Goal: Transaction & Acquisition: Purchase product/service

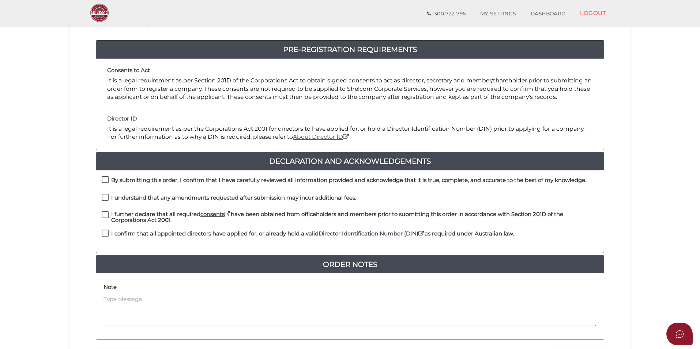
scroll to position [154, 0]
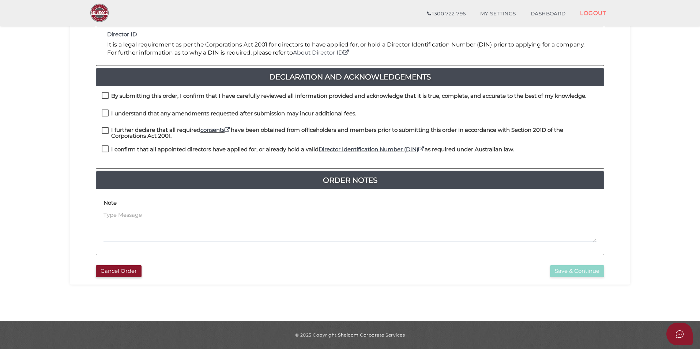
click at [136, 90] on div "By submitting this order, I confirm that I have carefully reviewed all informat…" at bounding box center [350, 127] width 508 height 83
click at [138, 95] on h4 "By submitting this order, I confirm that I have carefully reviewed all informat…" at bounding box center [348, 96] width 475 height 6
checkbox input "true"
click at [134, 112] on h4 "I understand that any amendments requested after submission may incur additiona…" at bounding box center [233, 113] width 245 height 6
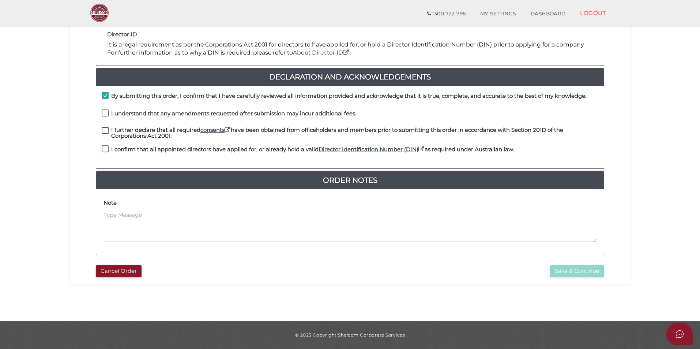
checkbox input "true"
click at [134, 133] on h4 "I further declare that all required consents have been obtained from officehold…" at bounding box center [354, 133] width 487 height 12
checkbox input "true"
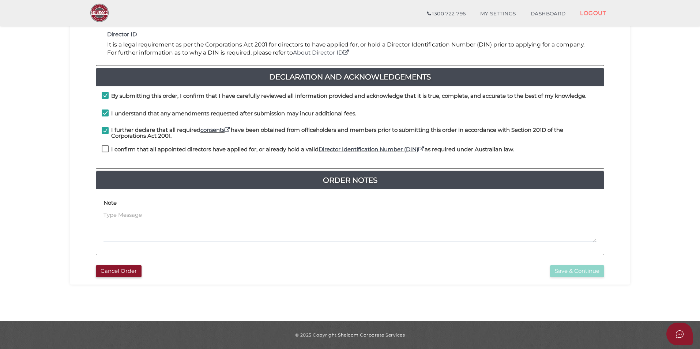
click at [135, 152] on h4 "I confirm that all appointed directors have applied for, or already hold a vali…" at bounding box center [312, 149] width 403 height 6
checkbox input "true"
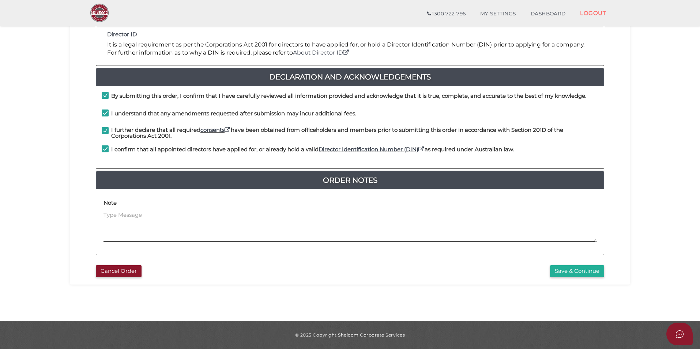
click at [185, 218] on textarea at bounding box center [350, 226] width 493 height 31
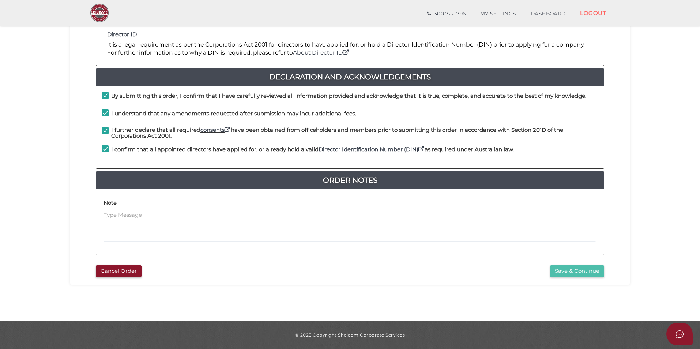
click at [585, 267] on button "Save & Continue" at bounding box center [577, 271] width 54 height 12
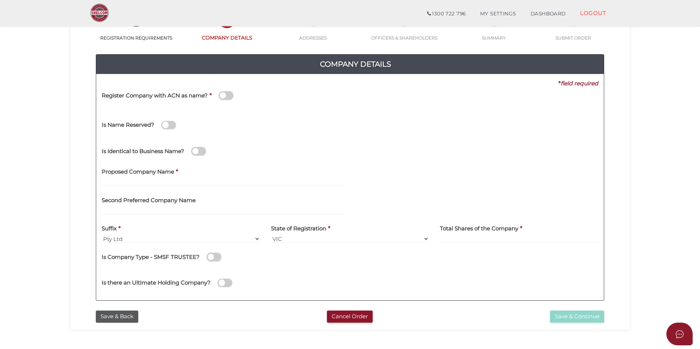
scroll to position [73, 0]
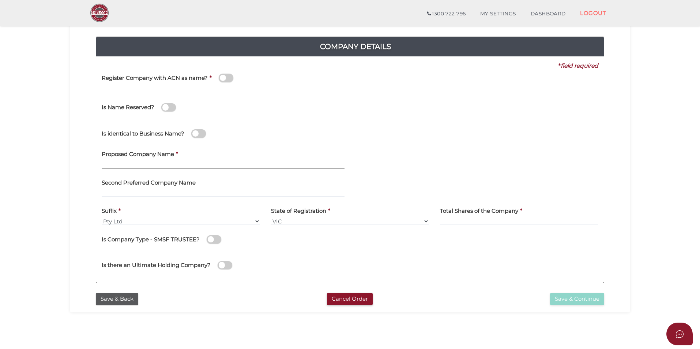
click at [149, 163] on input "text" at bounding box center [223, 164] width 243 height 8
type input "Gary Cleary Transport"
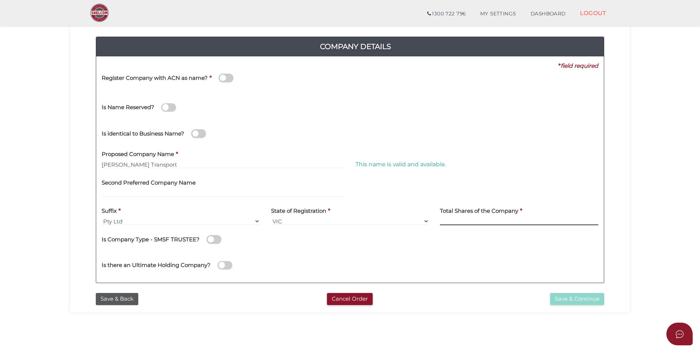
click at [465, 218] on input at bounding box center [519, 221] width 158 height 8
type input "100"
click at [566, 297] on button "Save & Continue" at bounding box center [577, 299] width 54 height 12
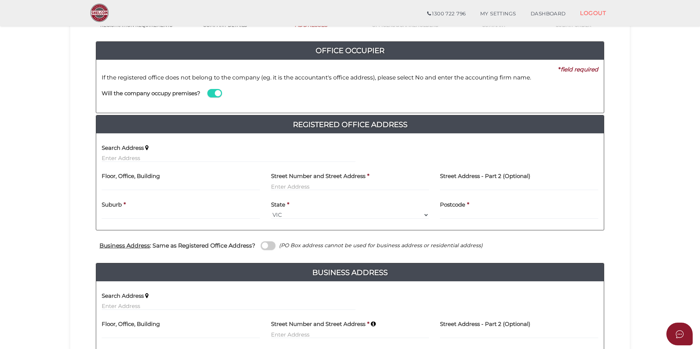
scroll to position [73, 0]
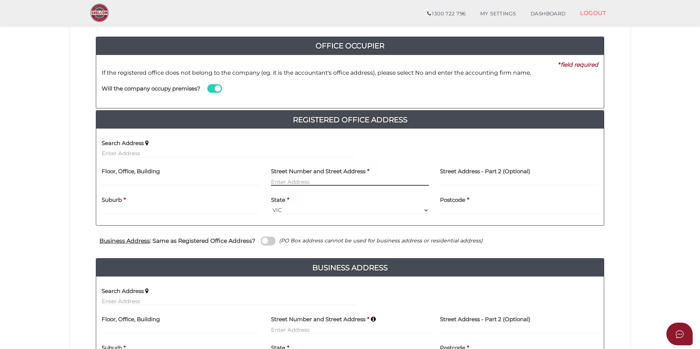
click at [309, 183] on input "text" at bounding box center [350, 181] width 158 height 8
type input "15 opportunity close del"
click at [128, 150] on input "text" at bounding box center [229, 153] width 254 height 8
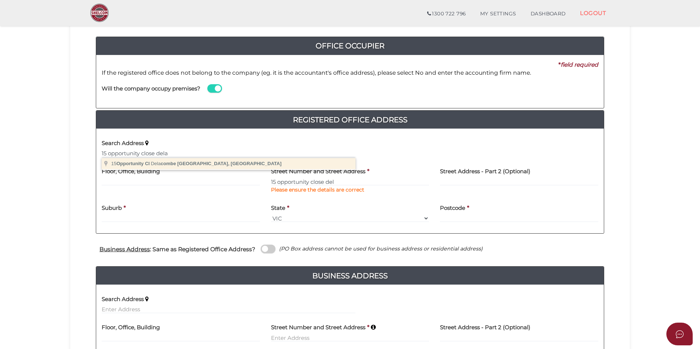
type input "15 Opportunity Cl, Delacombe VIC, Australia"
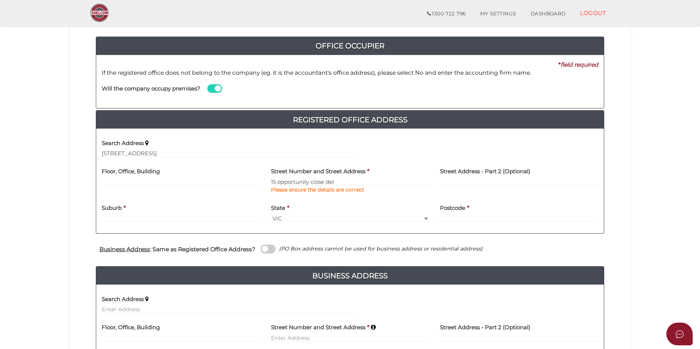
type input "15 Opportunity Close"
type input "Delacombe"
select select "VIC"
type input "3356"
click at [151, 154] on input "text" at bounding box center [229, 153] width 254 height 8
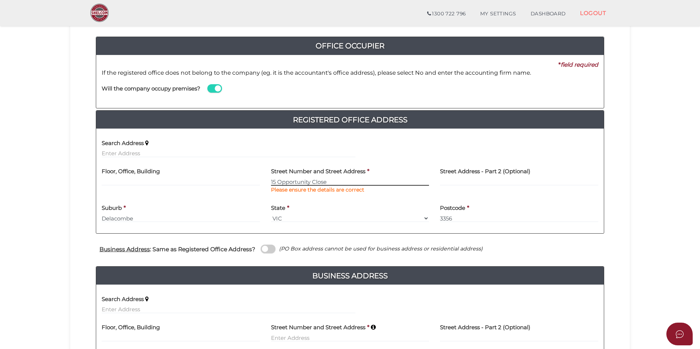
drag, startPoint x: 335, startPoint y: 181, endPoint x: 231, endPoint y: 183, distance: 103.5
click at [231, 183] on div "Floor, Office, Building Street Number and Street Address * 15 Opportunity Close…" at bounding box center [350, 181] width 508 height 37
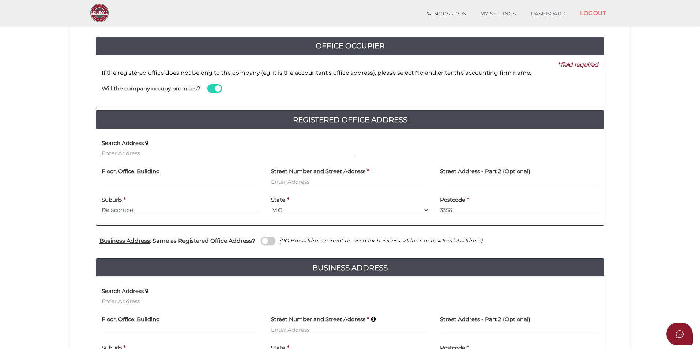
paste input "15 Opportunity Close"
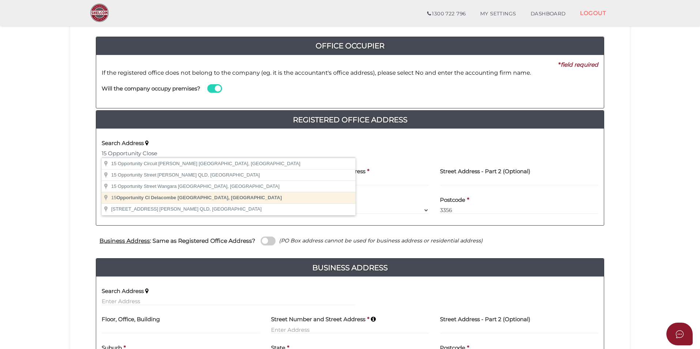
type input "15 Opportunity Cl, Delacombe VIC, Australia"
type input "15 Opportunity Close"
type input "Delacombe"
select select "VIC"
type input "3356"
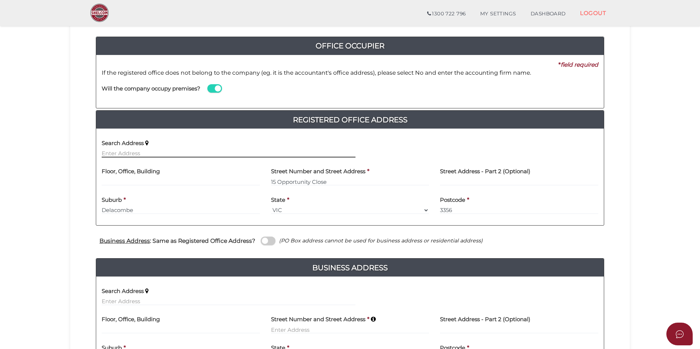
click at [158, 153] on input "text" at bounding box center [229, 153] width 254 height 8
paste input "15 Opportunity Close"
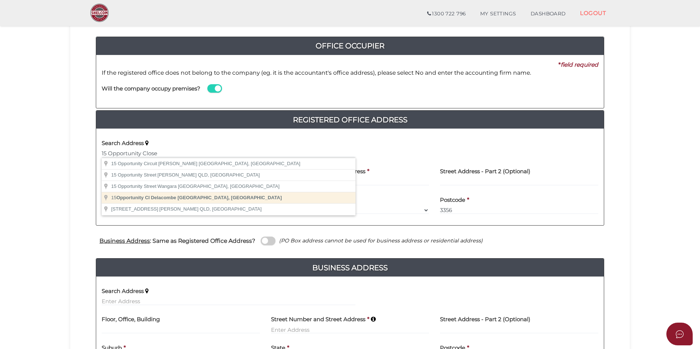
type input "[STREET_ADDRESS]"
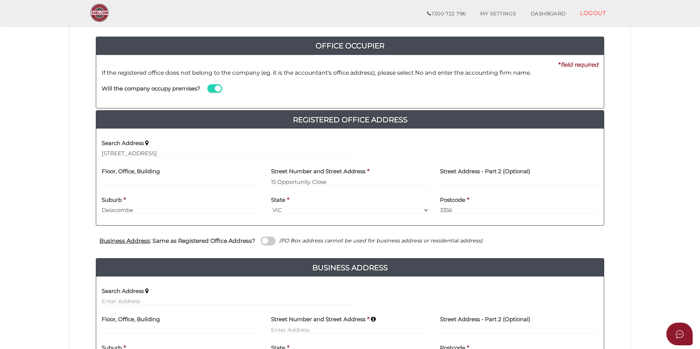
type input "15 Opportunity Close"
type input "Delacombe"
select select "VIC"
type input "3356"
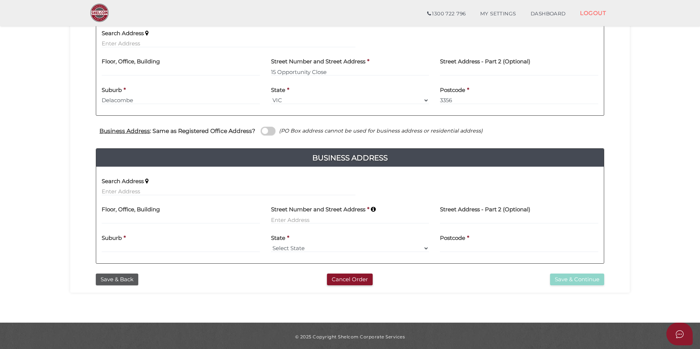
click at [268, 133] on span at bounding box center [268, 131] width 15 height 8
click at [0, 0] on input "checkbox" at bounding box center [0, 0] width 0 height 0
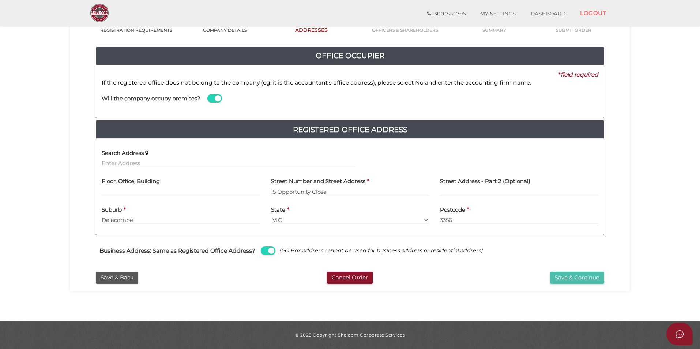
click at [572, 275] on button "Save & Continue" at bounding box center [577, 277] width 54 height 12
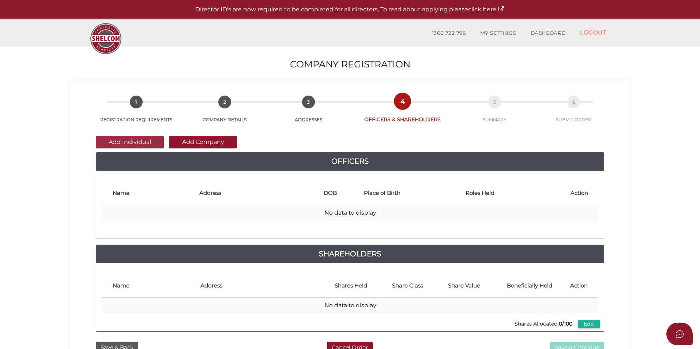
click at [131, 140] on button "Add Individual" at bounding box center [130, 142] width 68 height 12
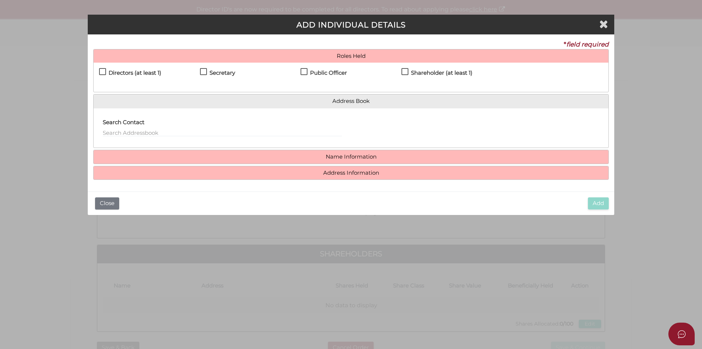
click at [134, 72] on h4 "Directors (at least 1)" at bounding box center [135, 73] width 53 height 6
checkbox input "true"
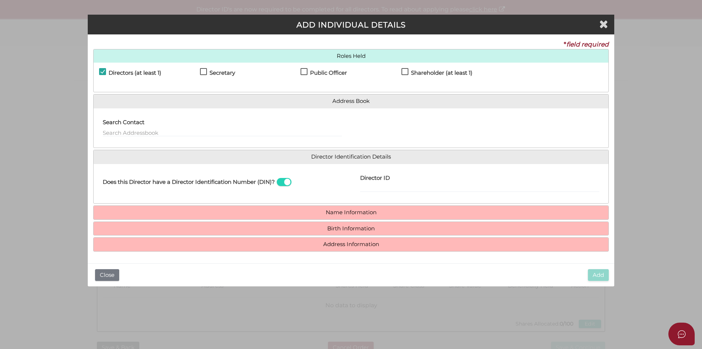
click at [203, 73] on label "Secretary" at bounding box center [217, 74] width 35 height 9
checkbox input "true"
click at [334, 74] on h4 "Public Officer" at bounding box center [328, 73] width 37 height 6
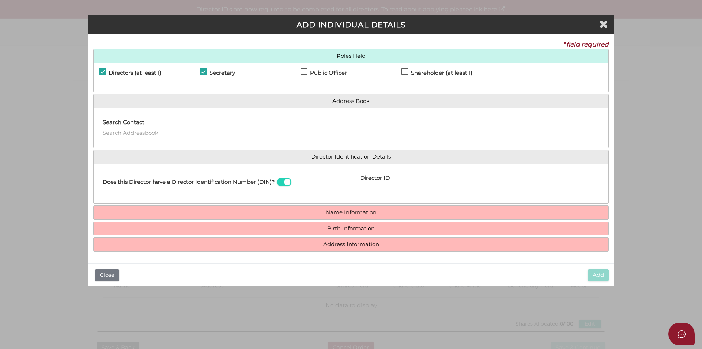
checkbox input "true"
click at [434, 73] on h4 "Shareholder (at least 1)" at bounding box center [441, 73] width 61 height 6
checkbox input "true"
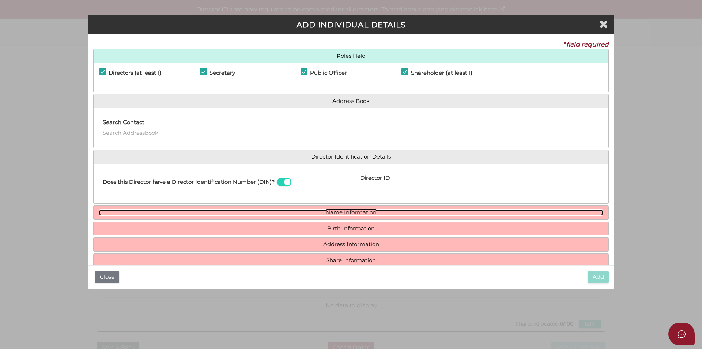
click at [334, 212] on link "Name Information" at bounding box center [351, 212] width 504 height 6
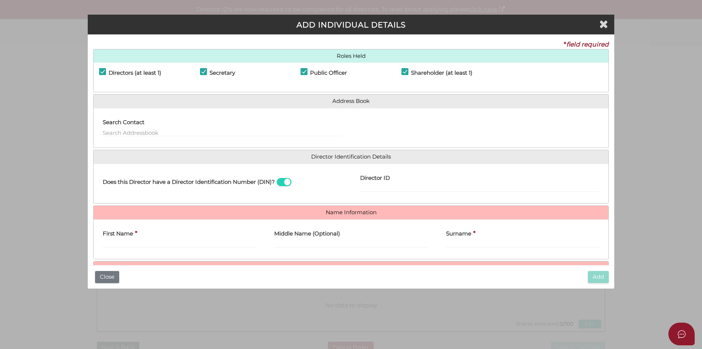
click at [180, 239] on div "First Name *" at bounding box center [179, 236] width 153 height 23
click at [203, 243] on input "First Name" at bounding box center [179, 244] width 153 height 8
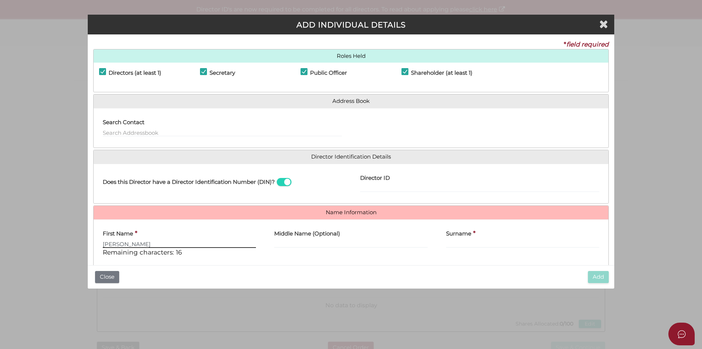
type input "[PERSON_NAME]"
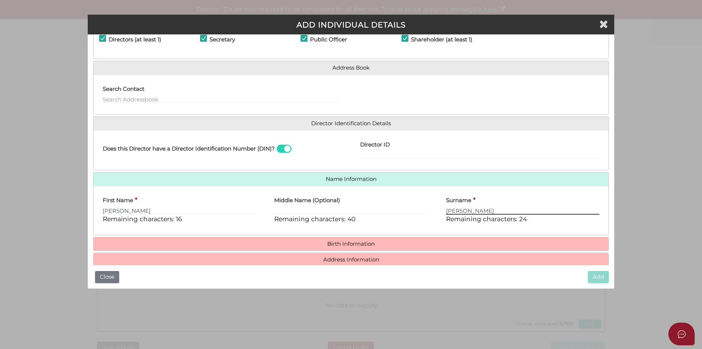
scroll to position [63, 0]
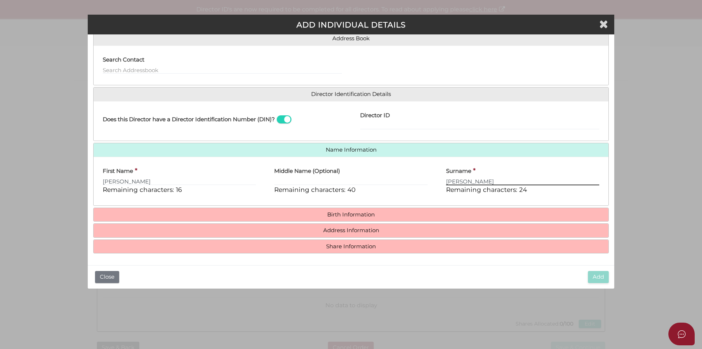
type input "[PERSON_NAME]"
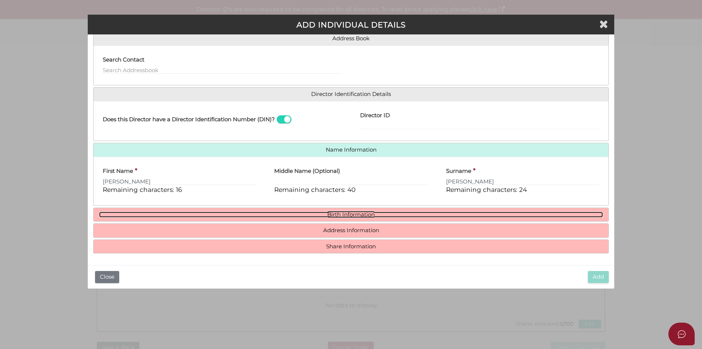
click at [349, 212] on link "Birth Information" at bounding box center [351, 214] width 504 height 6
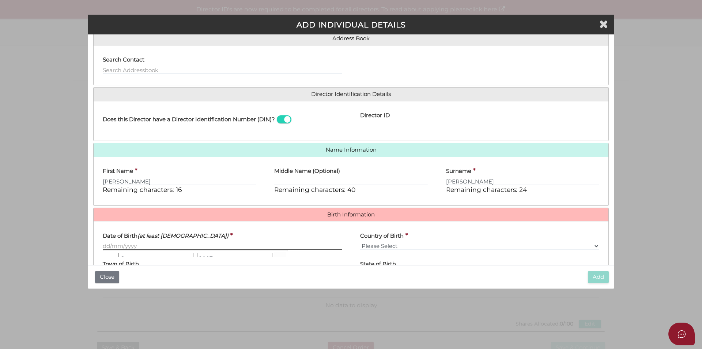
click at [166, 247] on input "Date of Birth (at least 18 years old)" at bounding box center [222, 246] width 239 height 8
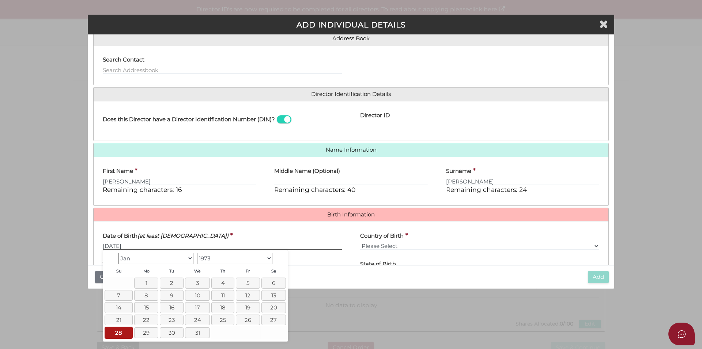
type input "28/01/1973"
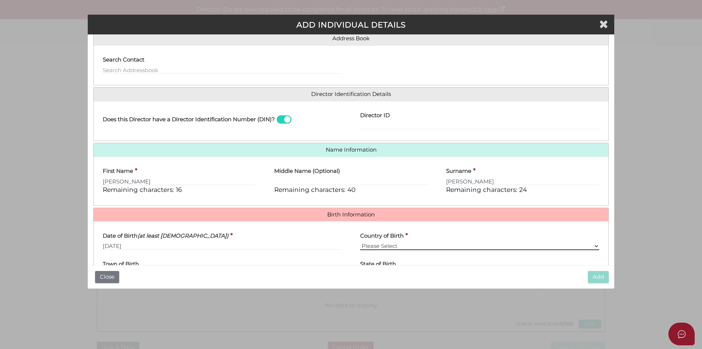
select select "Australia"
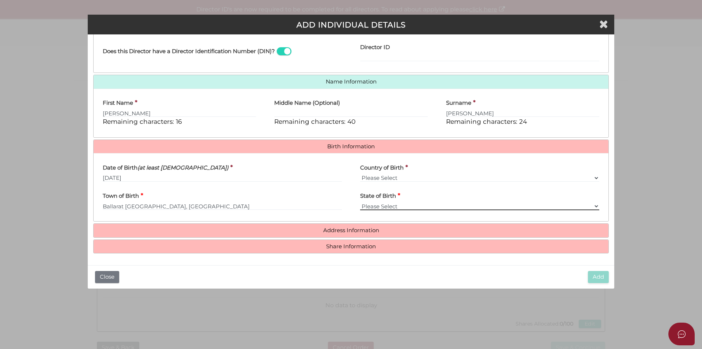
type input "Ballarat"
select select "VIC"
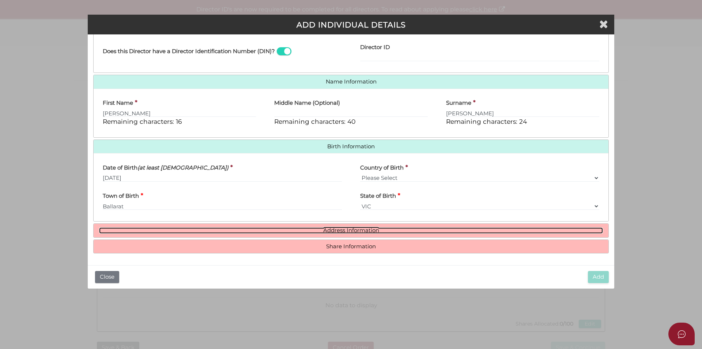
click at [349, 231] on link "Address Information" at bounding box center [351, 230] width 504 height 6
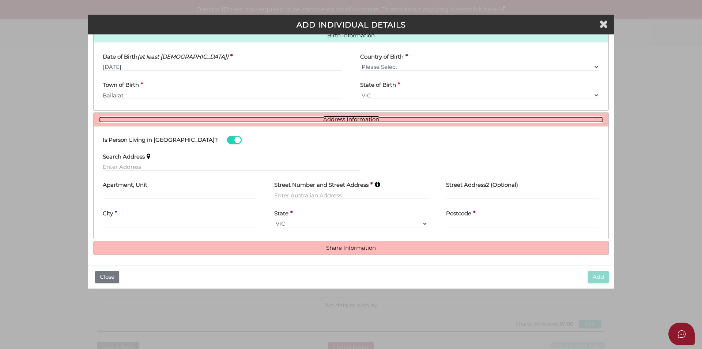
scroll to position [243, 0]
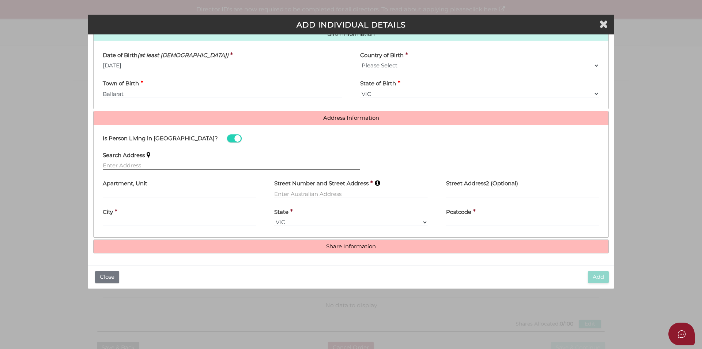
click at [185, 166] on input "text" at bounding box center [232, 165] width 258 height 8
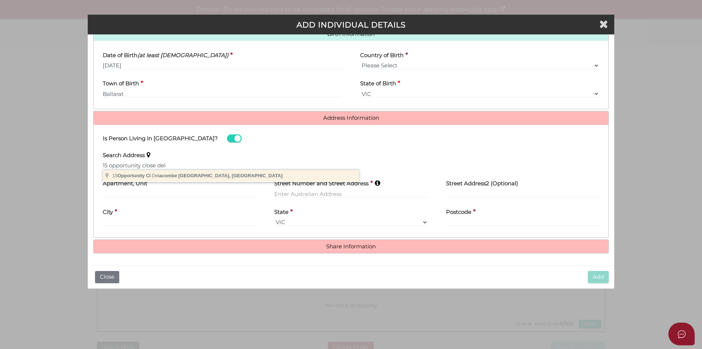
type input "[STREET_ADDRESS]"
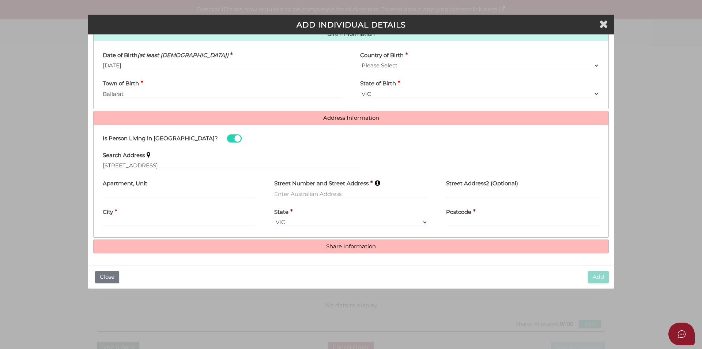
type input "15 Opportunity Close"
type input "Delacombe"
select select "VIC"
type input "3356"
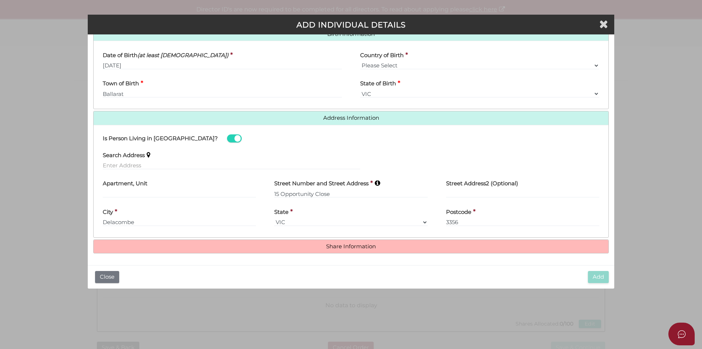
click at [345, 251] on h4 "Share Information" at bounding box center [351, 247] width 515 height 14
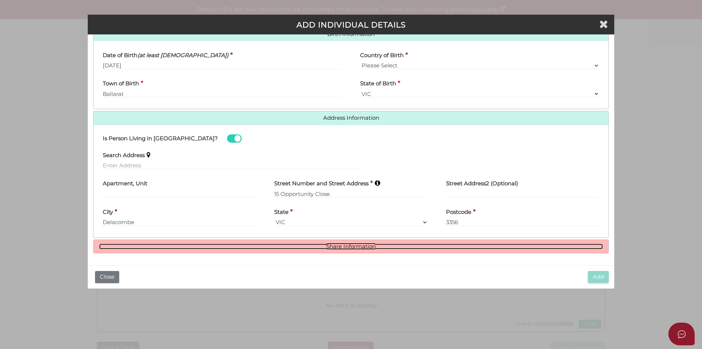
click at [341, 245] on link "Share Information" at bounding box center [351, 246] width 504 height 6
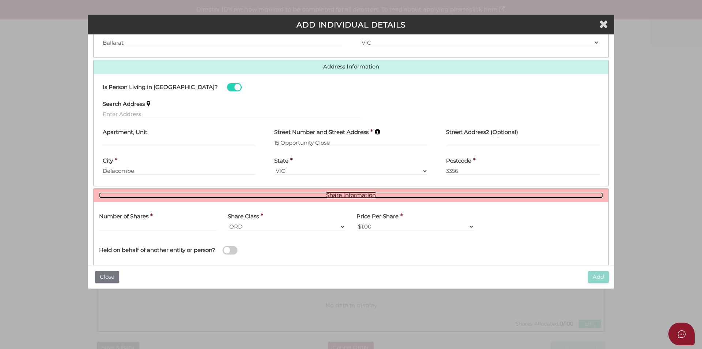
scroll to position [332, 0]
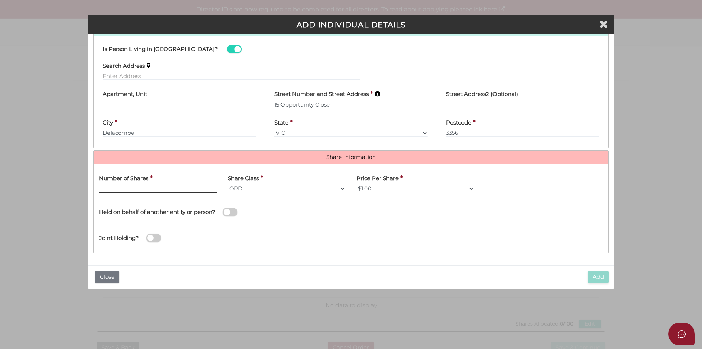
click at [118, 189] on input "text" at bounding box center [158, 188] width 118 height 8
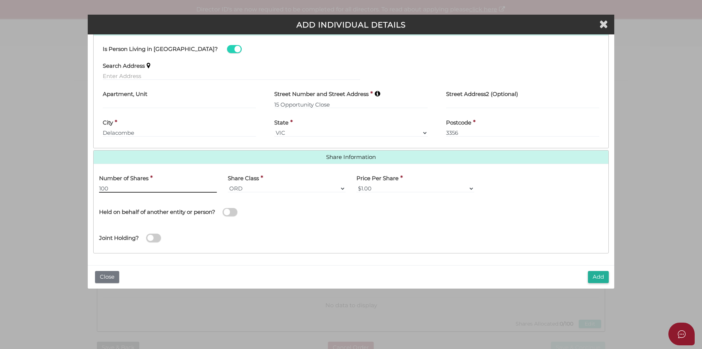
type input "100"
click at [599, 275] on button "Add" at bounding box center [598, 277] width 21 height 12
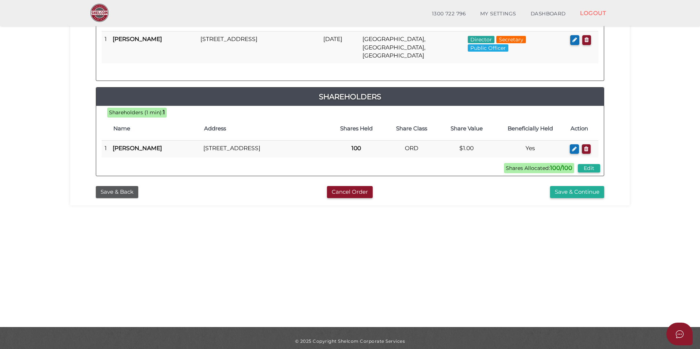
scroll to position [154, 0]
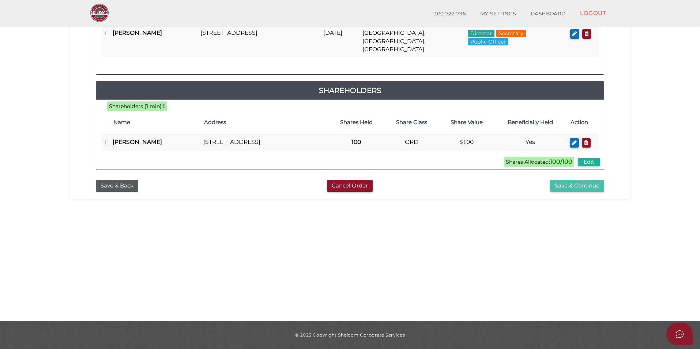
click at [572, 184] on button "Save & Continue" at bounding box center [577, 186] width 54 height 12
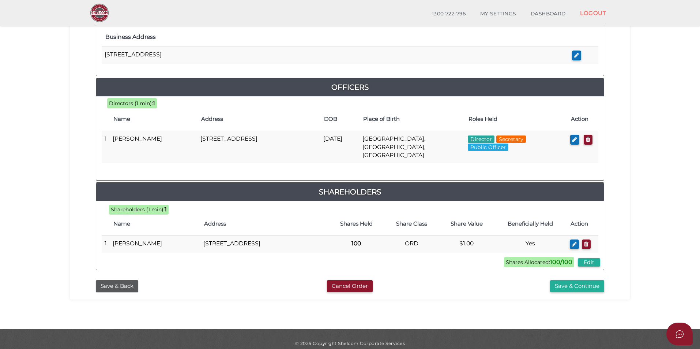
scroll to position [299, 0]
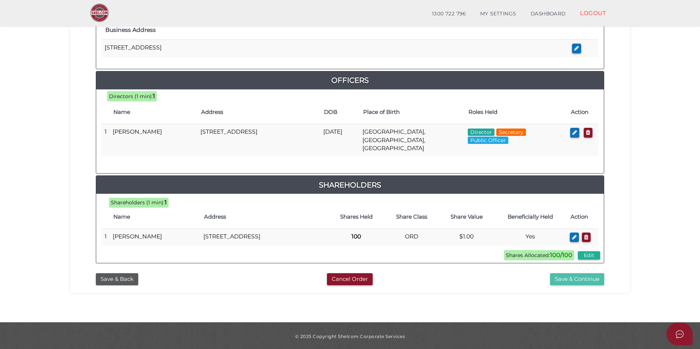
click at [568, 275] on button "Save & Continue" at bounding box center [577, 279] width 54 height 12
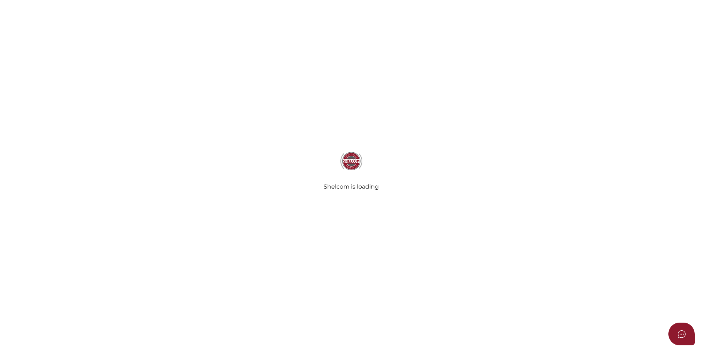
select select "Comb Binding"
select select "No"
radio input "true"
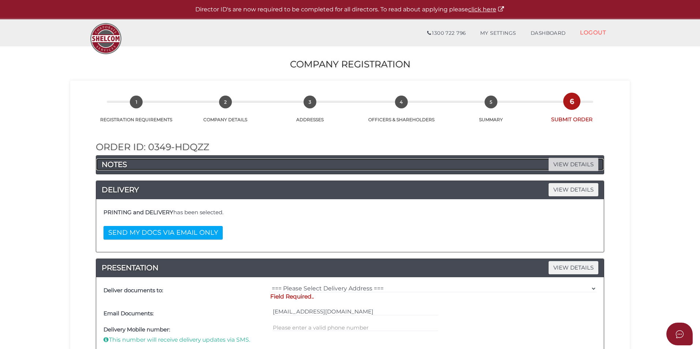
click at [561, 166] on span "VIEW DETAILS" at bounding box center [574, 164] width 50 height 13
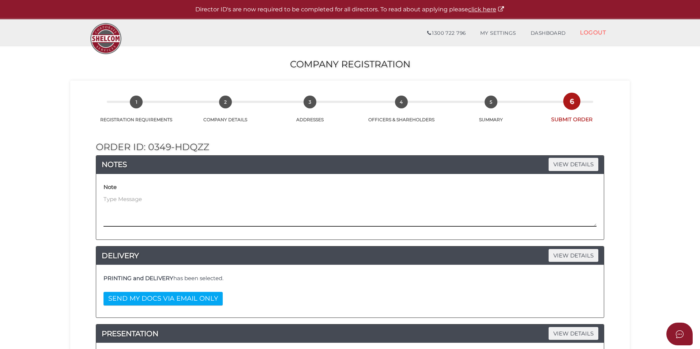
click at [245, 208] on textarea at bounding box center [350, 210] width 493 height 31
click at [264, 198] on textarea "Trustee company of Gary Cleary Transport Trust set up sam time" at bounding box center [350, 210] width 493 height 31
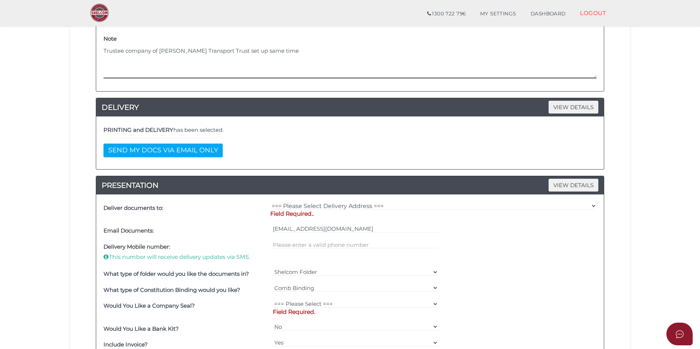
scroll to position [219, 0]
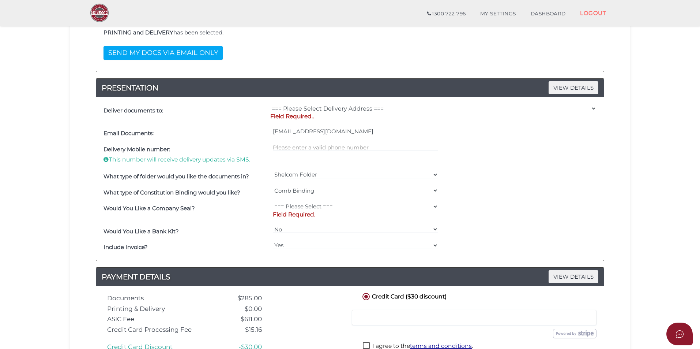
type textarea "Trustee company of Gary Cleary Transport Trust set up same time"
click at [334, 110] on select "=== Please Select Delivery Address === (User Address - Samuel Ervin) 6 Wallowa …" at bounding box center [433, 108] width 326 height 8
select select "0"
click at [270, 104] on select "=== Please Select Delivery Address === (User Address - Samuel Ervin) 6 Wallowa …" at bounding box center [433, 108] width 326 height 8
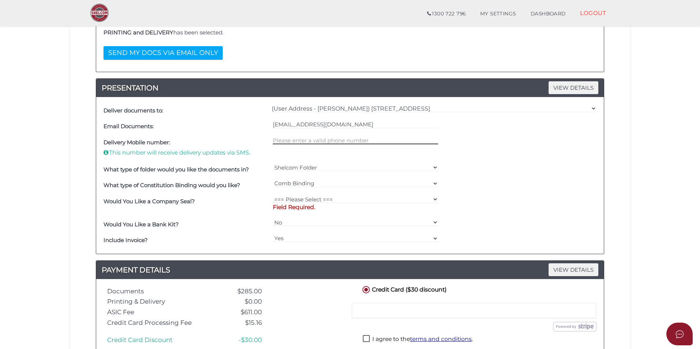
click at [306, 142] on input "text" at bounding box center [356, 140] width 166 height 8
type input "0409217062"
click at [348, 199] on select "=== Please Select === Fold Seal $50 No Seal" at bounding box center [356, 199] width 166 height 8
select select "0"
click at [273, 195] on select "=== Please Select === Fold Seal $50 No Seal" at bounding box center [356, 199] width 166 height 8
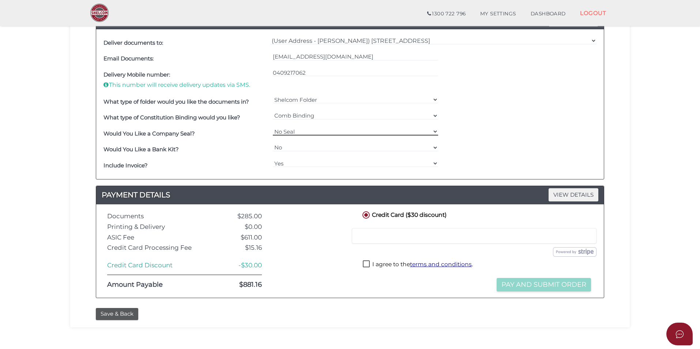
scroll to position [324, 0]
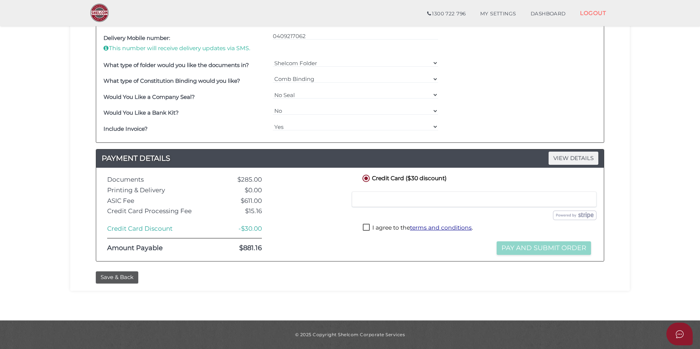
click at [374, 229] on label "I agree to the terms and conditions ." at bounding box center [418, 228] width 110 height 9
checkbox input "true"
click at [502, 248] on button "Pay and Submit Order" at bounding box center [544, 248] width 94 height 14
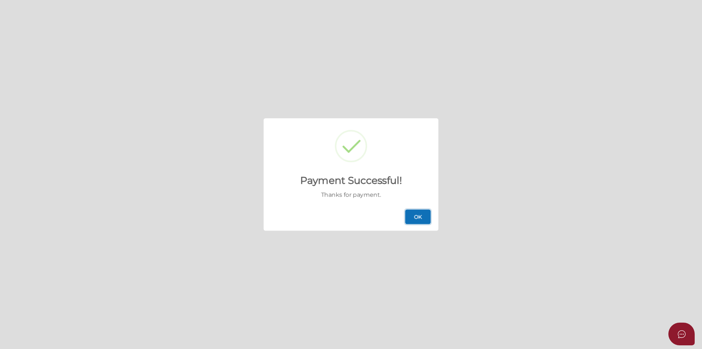
click at [419, 213] on button "OK" at bounding box center [418, 216] width 26 height 15
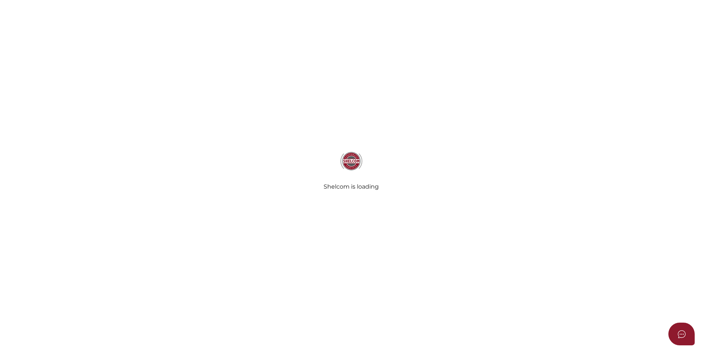
select select
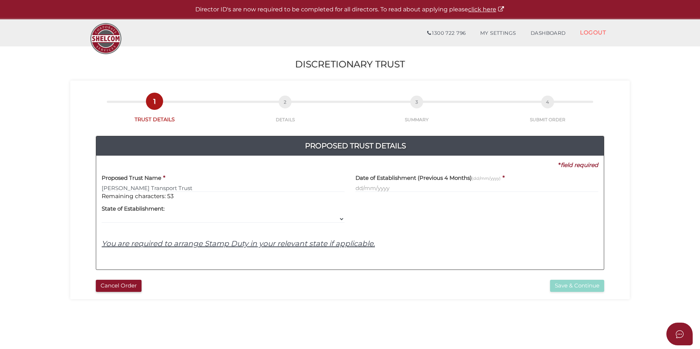
type input "[PERSON_NAME] Transport Trust"
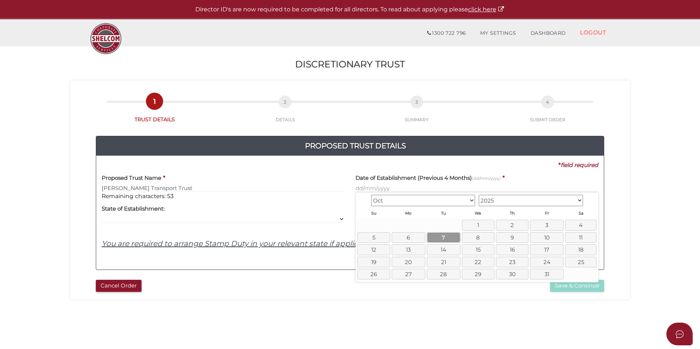
click at [444, 236] on link "7" at bounding box center [444, 237] width 34 height 11
type input "[DATE]"
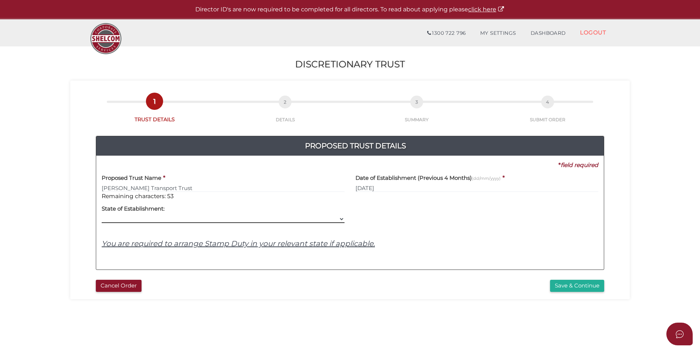
click at [241, 218] on select "VIC ACT [GEOGRAPHIC_DATA] [GEOGRAPHIC_DATA] QLD [GEOGRAPHIC_DATA] [GEOGRAPHIC_D…" at bounding box center [223, 219] width 243 height 8
select select "VIC"
click at [102, 215] on select "VIC ACT [GEOGRAPHIC_DATA] [GEOGRAPHIC_DATA] QLD [GEOGRAPHIC_DATA] [GEOGRAPHIC_D…" at bounding box center [223, 219] width 243 height 8
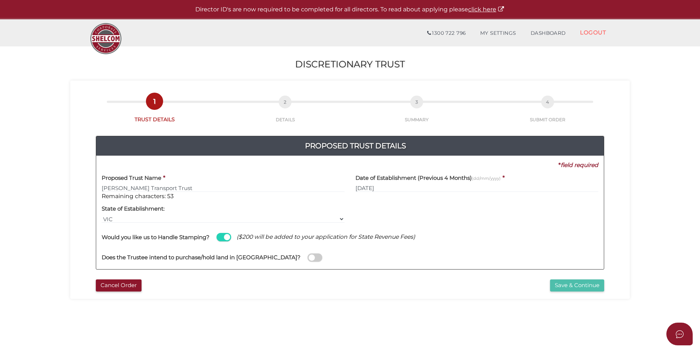
click at [561, 284] on button "Save & Continue" at bounding box center [577, 285] width 54 height 12
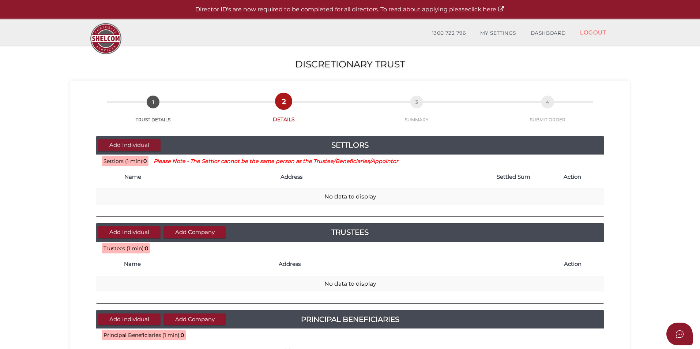
click at [130, 142] on button "Add Individual" at bounding box center [129, 145] width 63 height 12
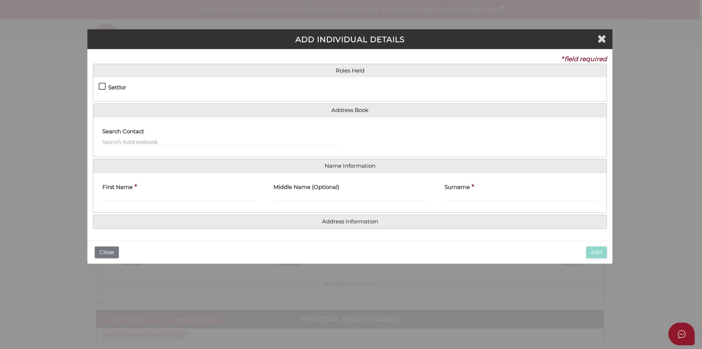
click at [116, 87] on h4 "Settlor" at bounding box center [117, 87] width 18 height 6
checkbox input "true"
type input "10"
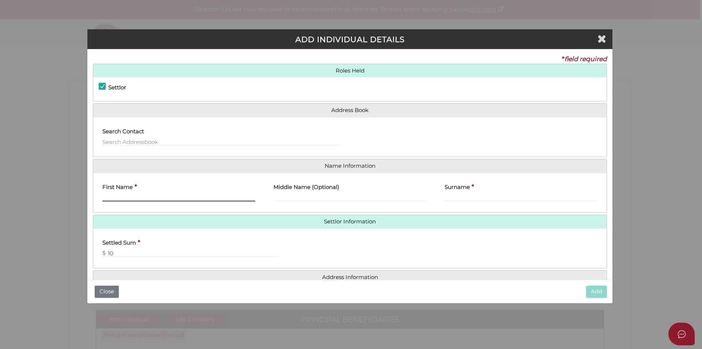
drag, startPoint x: 150, startPoint y: 194, endPoint x: 154, endPoint y: 194, distance: 4.0
click at [151, 194] on input "First Name" at bounding box center [178, 197] width 153 height 8
type input "[PERSON_NAME]"
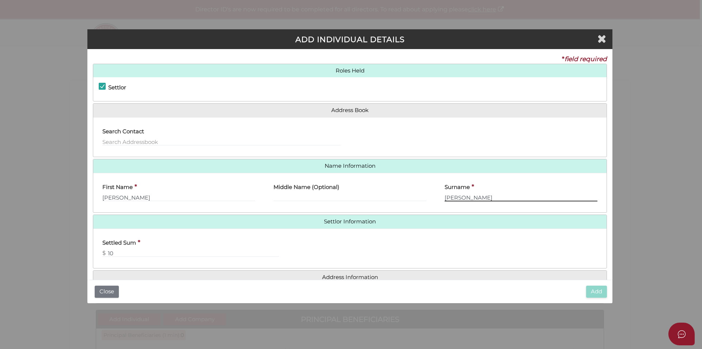
type input "Ervin"
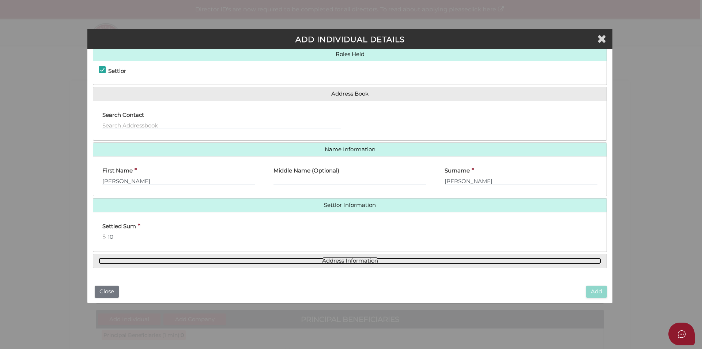
click at [359, 258] on link "Address Information" at bounding box center [350, 261] width 503 height 6
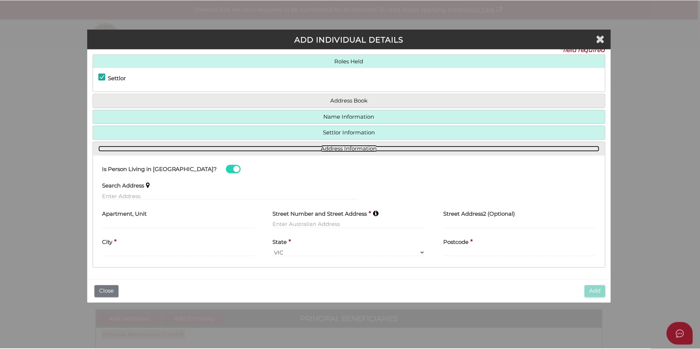
scroll to position [10, 0]
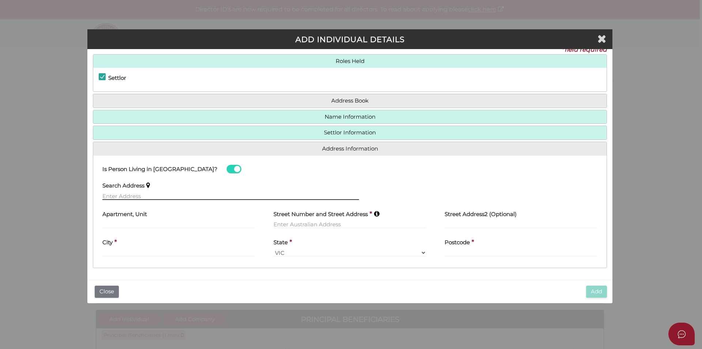
click at [153, 193] on input "text" at bounding box center [230, 196] width 257 height 8
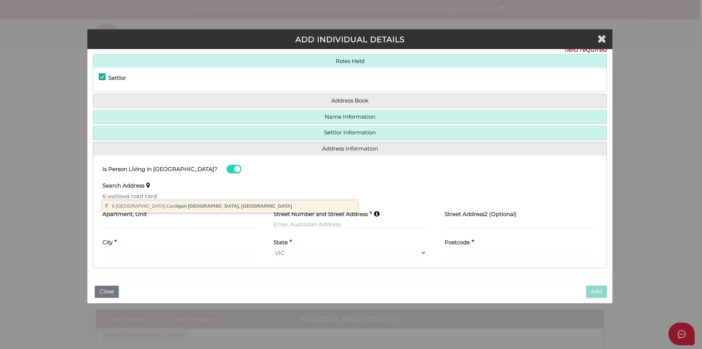
type input "6 Wallowa Road, Cardigan VIC, Australia"
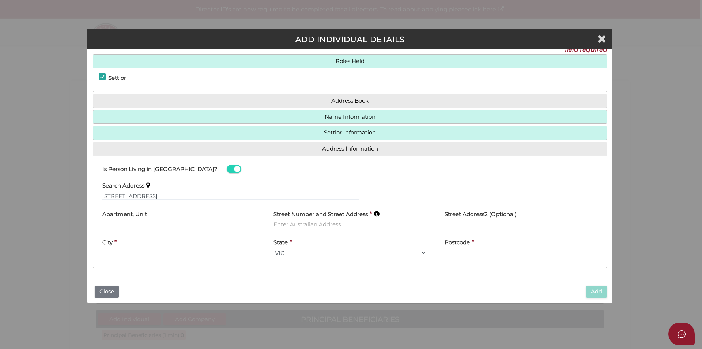
type input "6 Wallowa Road"
type input "Cardigan"
select select "VIC"
type input "3352"
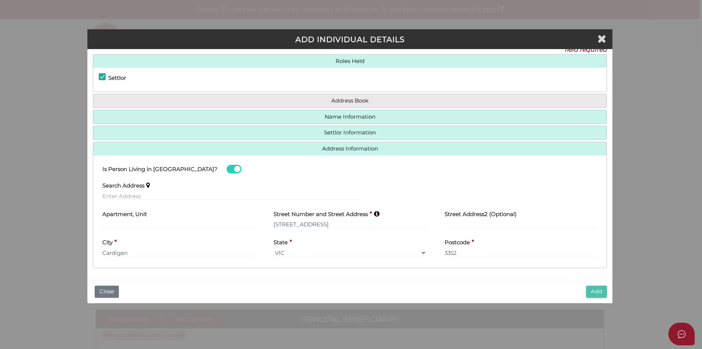
click at [594, 291] on button "Add" at bounding box center [596, 291] width 21 height 12
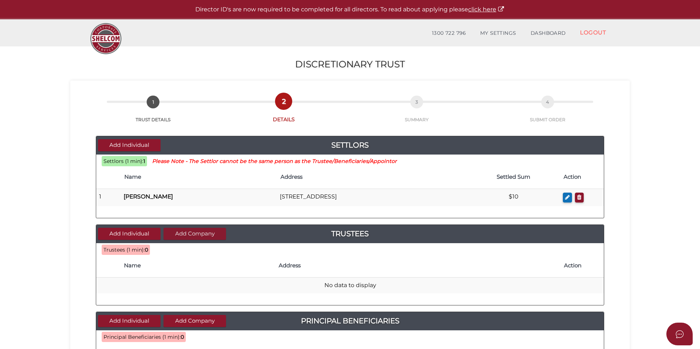
click at [185, 230] on button "Add Company" at bounding box center [195, 234] width 63 height 12
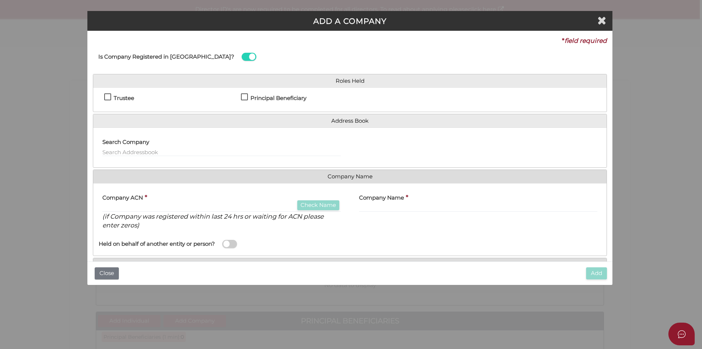
click at [129, 99] on h4 "Trustee" at bounding box center [124, 98] width 20 height 6
checkbox input "true"
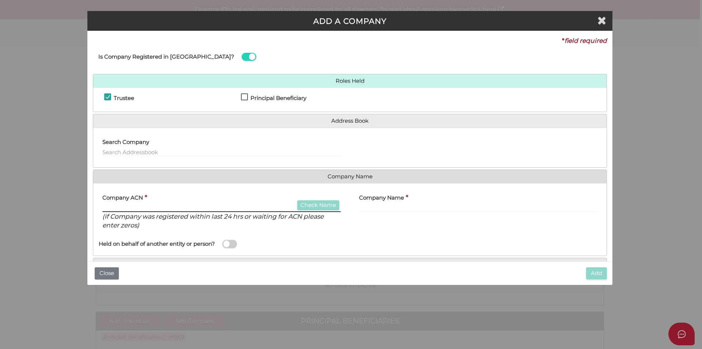
click at [159, 206] on input "text" at bounding box center [221, 208] width 239 height 8
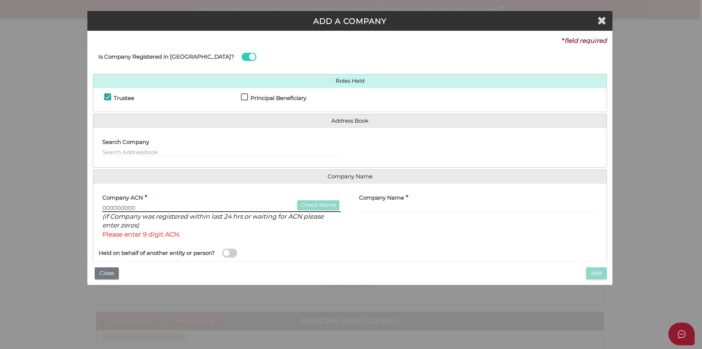
type input "000000000"
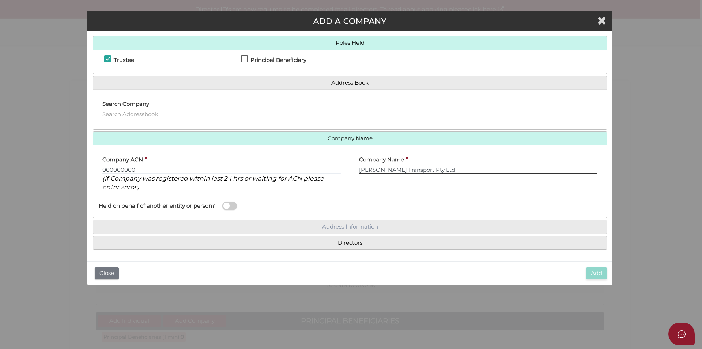
type input "[PERSON_NAME] Transport Pty Ltd"
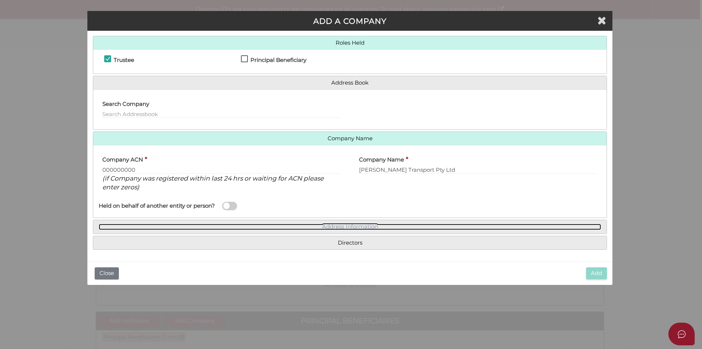
click at [352, 228] on link "Address Information" at bounding box center [350, 227] width 503 height 6
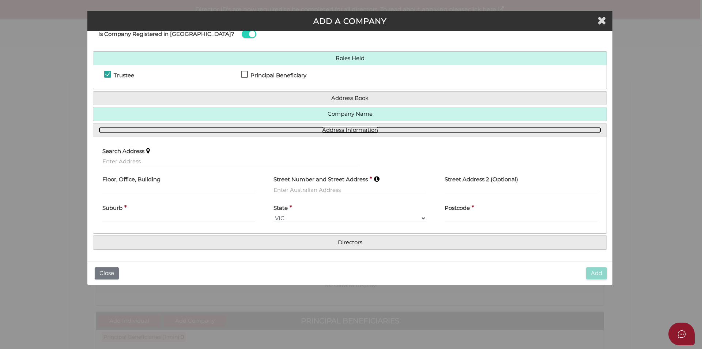
scroll to position [22, 0]
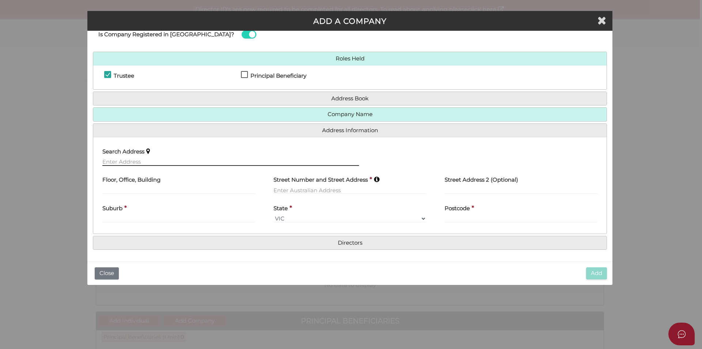
click at [175, 161] on input "text" at bounding box center [230, 162] width 257 height 8
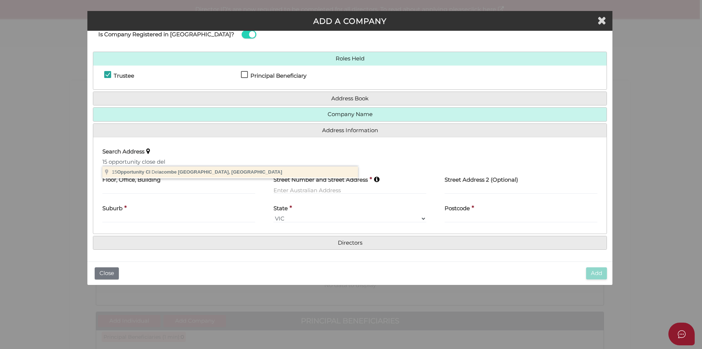
type input "[STREET_ADDRESS]"
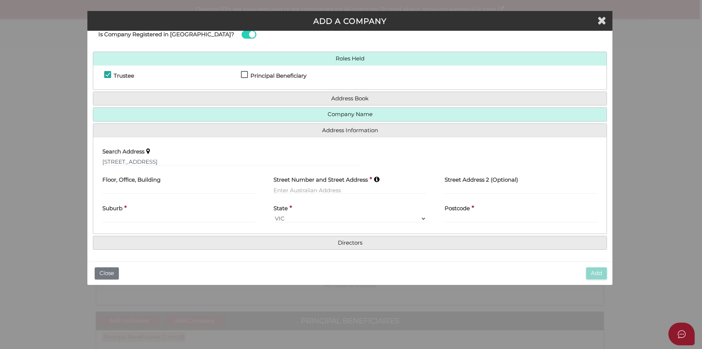
type input "15 Opportunity Close"
type input "Delacombe"
select select "VIC"
type input "3356"
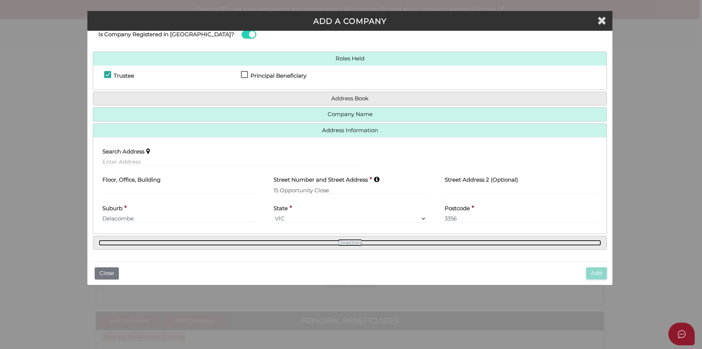
click at [350, 241] on link "Directors" at bounding box center [350, 243] width 503 height 6
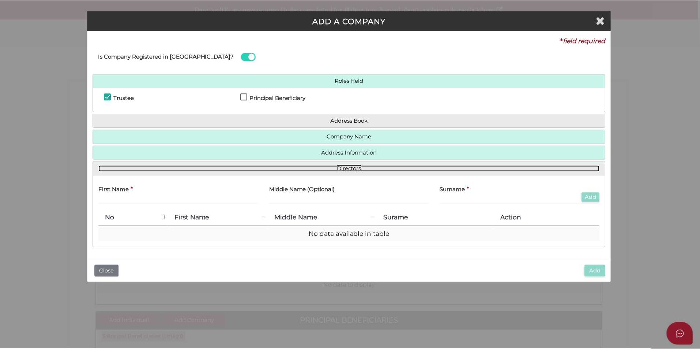
scroll to position [0, 0]
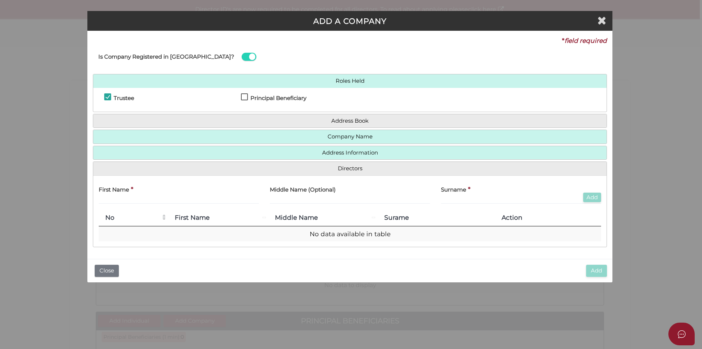
click at [144, 204] on div "First Name *" at bounding box center [178, 195] width 171 height 29
click at [144, 203] on input "text" at bounding box center [179, 200] width 160 height 8
type input "Gary"
type input "Cleary"
click at [594, 197] on button "Add" at bounding box center [592, 197] width 18 height 10
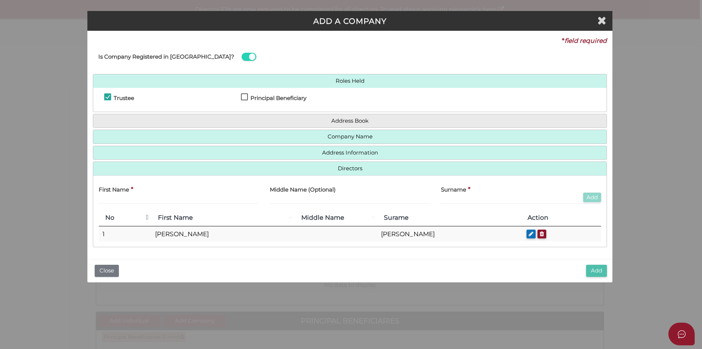
click at [598, 272] on button "Add" at bounding box center [596, 270] width 21 height 12
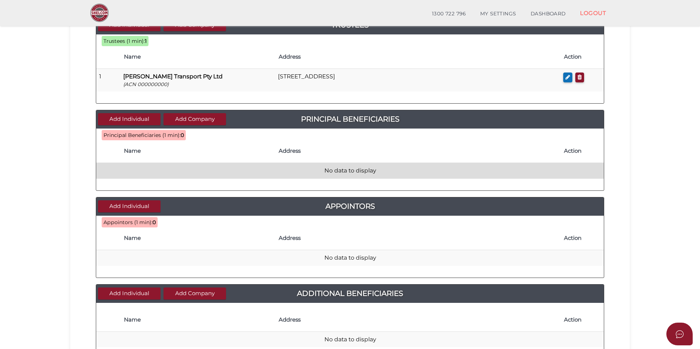
scroll to position [183, 0]
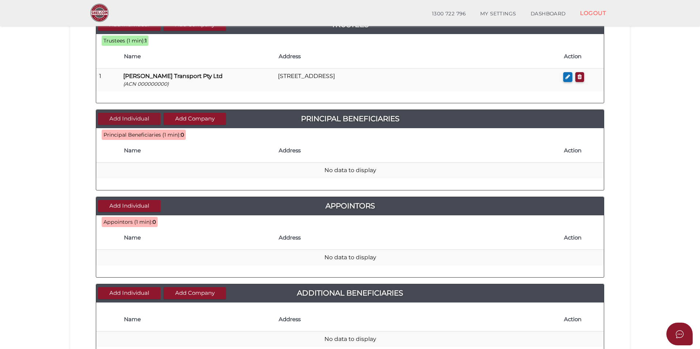
click at [134, 118] on button "Add Individual" at bounding box center [129, 119] width 63 height 12
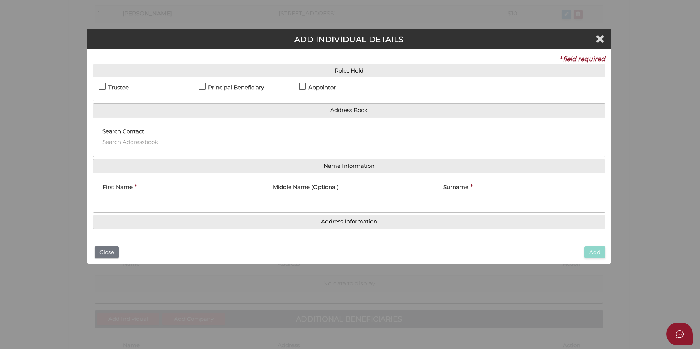
scroll to position [0, 0]
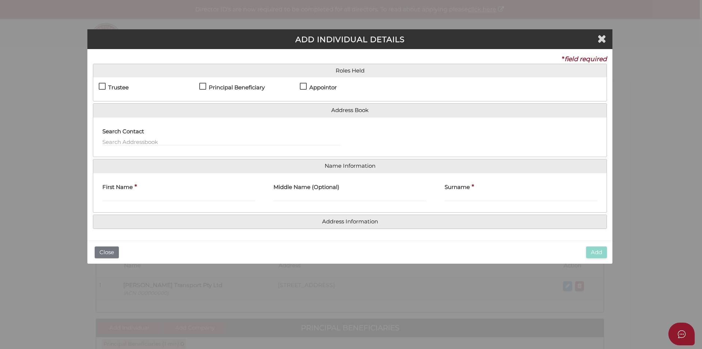
click at [235, 80] on div "Settlor Trustee Principal Beneficiary Appointor Additional Beneficiary" at bounding box center [350, 89] width 514 height 24
click at [237, 89] on h4 "Principal Beneficiary" at bounding box center [237, 87] width 56 height 6
checkbox input "true"
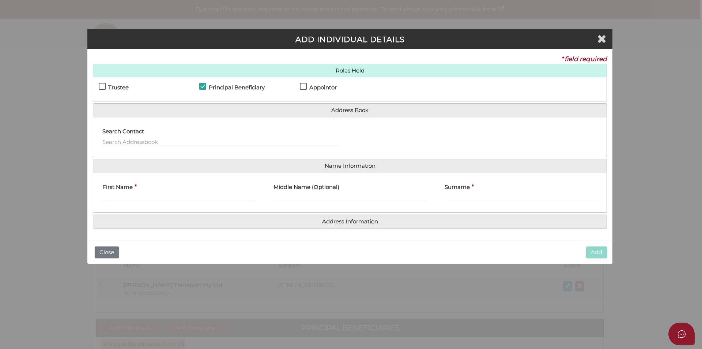
click at [311, 87] on h4 "Appointor" at bounding box center [322, 87] width 27 height 6
checkbox input "true"
click at [203, 194] on input "First Name" at bounding box center [178, 197] width 153 height 8
type input "Gary"
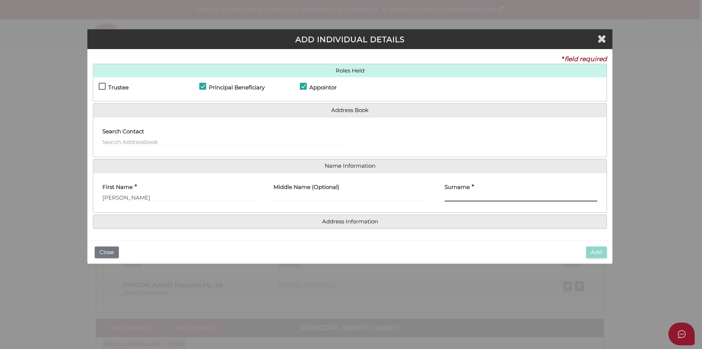
type input "l"
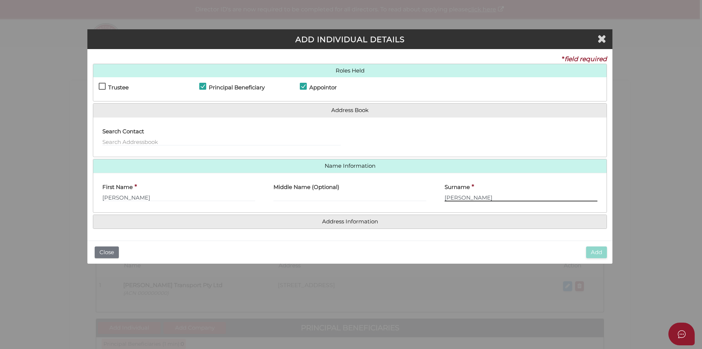
type input "Cleary"
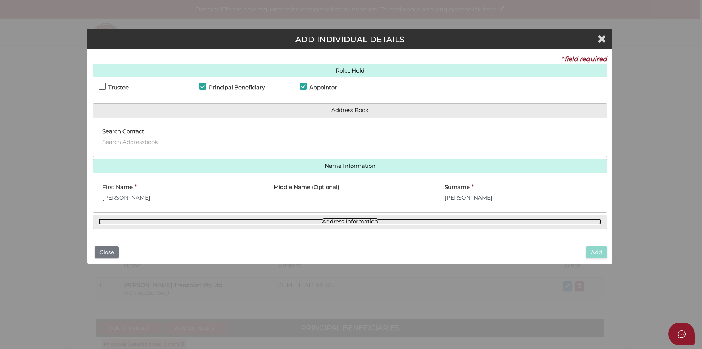
click at [325, 218] on link "Address Information" at bounding box center [350, 221] width 503 height 6
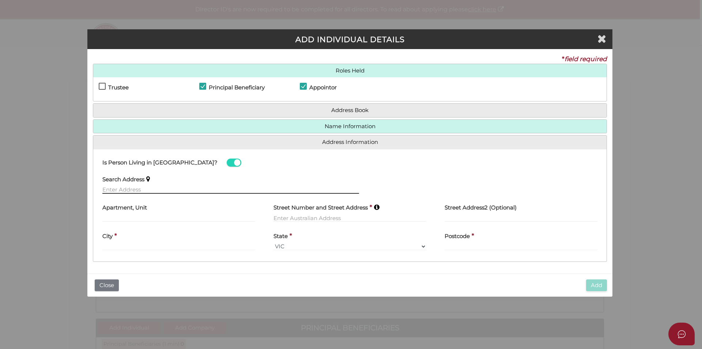
click at [135, 186] on input "text" at bounding box center [230, 189] width 257 height 8
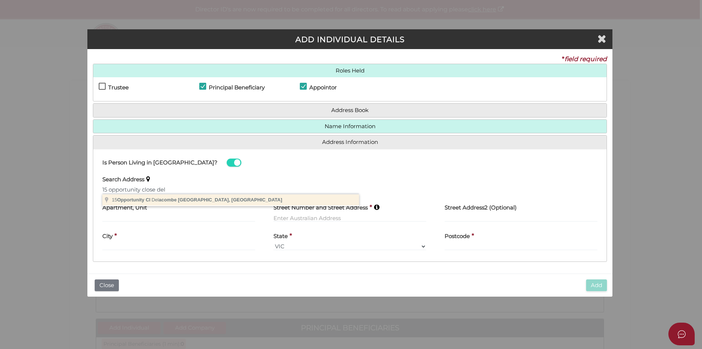
type input "15 Opportunity Cl, Delacombe VIC, Australia"
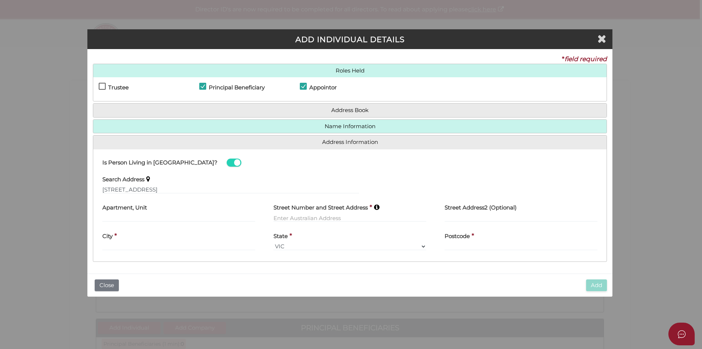
type input "15 Opportunity Close"
type input "Delacombe"
select select "VIC"
type input "3356"
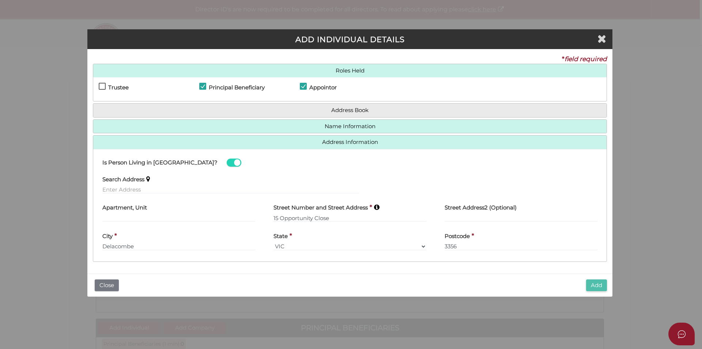
click at [595, 285] on button "Add" at bounding box center [596, 285] width 21 height 12
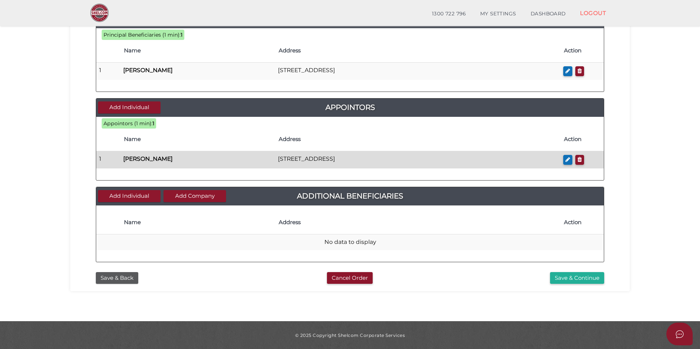
scroll to position [283, 0]
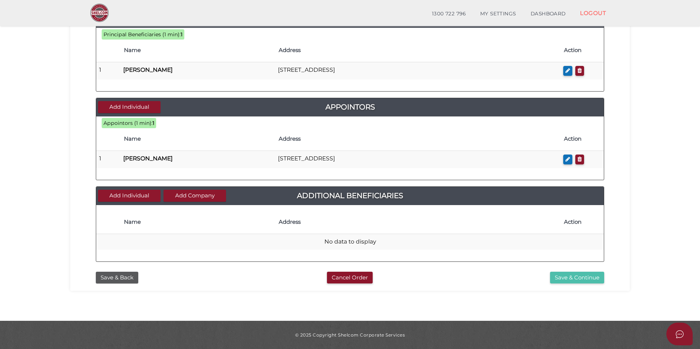
click at [581, 277] on button "Save & Continue" at bounding box center [577, 277] width 54 height 12
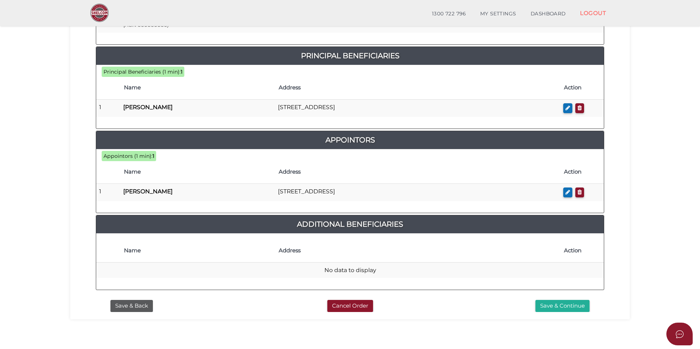
scroll to position [356, 0]
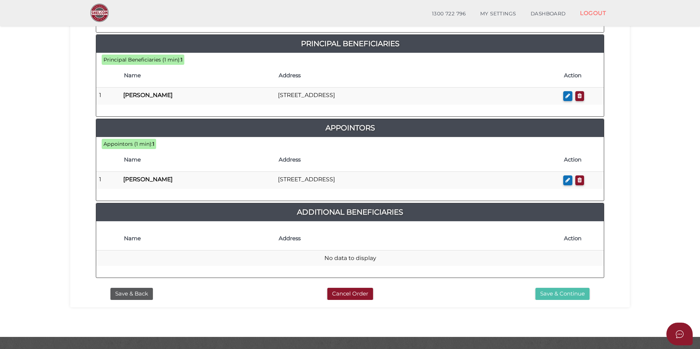
click at [562, 288] on button "Save & Continue" at bounding box center [563, 294] width 54 height 12
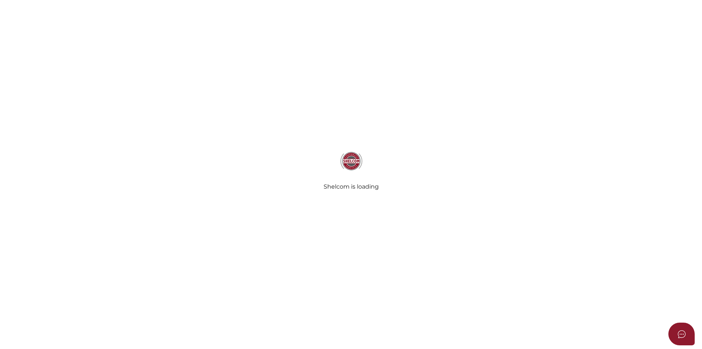
select select "Comb Binding"
radio input "true"
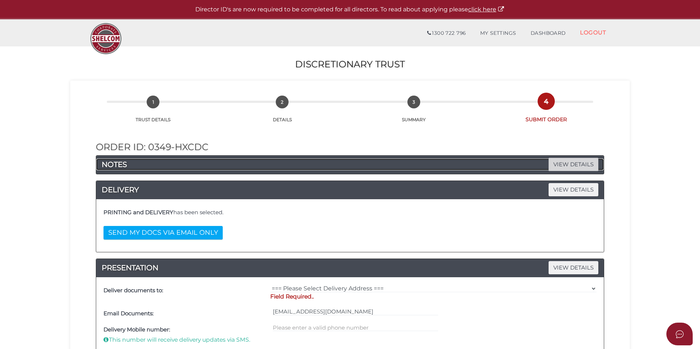
click at [555, 169] on span "VIEW DETAILS" at bounding box center [574, 164] width 50 height 13
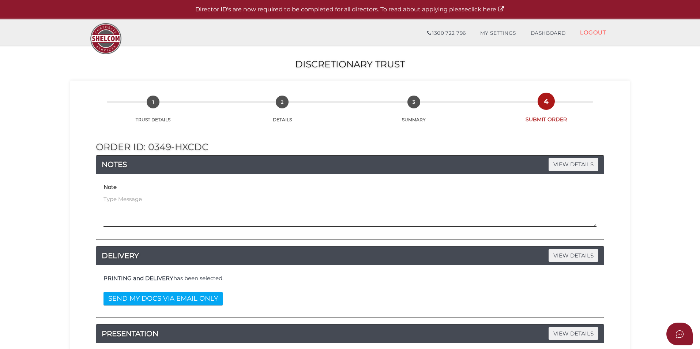
click at [247, 208] on textarea at bounding box center [350, 210] width 493 height 31
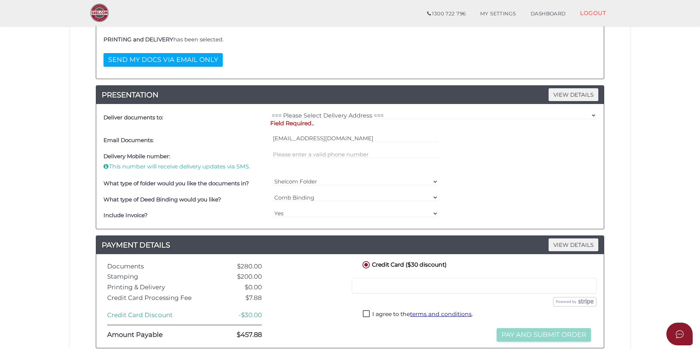
scroll to position [219, 0]
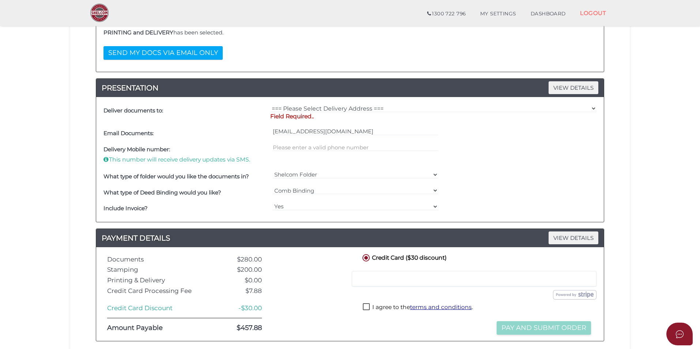
type textarea "Trustee company setup same time"
drag, startPoint x: 315, startPoint y: 107, endPoint x: 315, endPoint y: 112, distance: 4.8
click at [315, 107] on select "=== Please Select Delivery Address === (User Address - [PERSON_NAME]) [STREET_A…" at bounding box center [433, 108] width 326 height 8
select select "0"
click at [270, 104] on select "=== Please Select Delivery Address === (User Address - [PERSON_NAME]) [STREET_A…" at bounding box center [433, 108] width 326 height 8
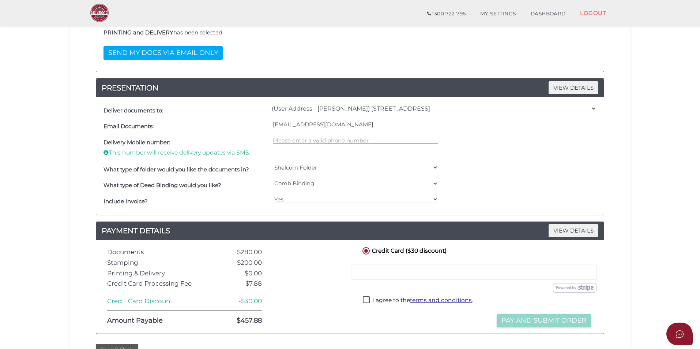
click at [311, 140] on input "text" at bounding box center [356, 140] width 166 height 8
type input "0409217062"
click at [372, 301] on label "I agree to the terms and conditions ." at bounding box center [418, 300] width 110 height 9
checkbox input "true"
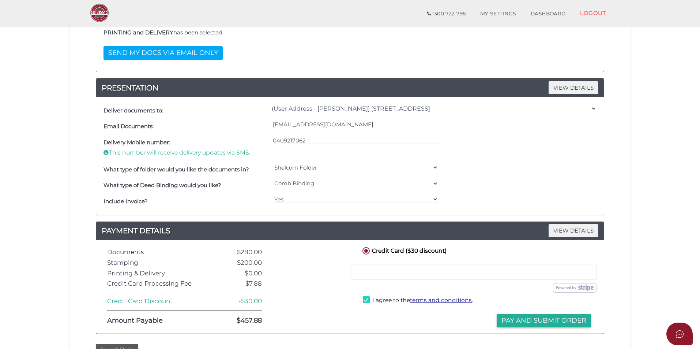
click at [496, 317] on div "Credit Card ($30 discount) Credit or Debit Card Loading saved cards... Select a…" at bounding box center [477, 286] width 243 height 82
click at [514, 318] on button "Pay and Submit Order" at bounding box center [544, 320] width 94 height 14
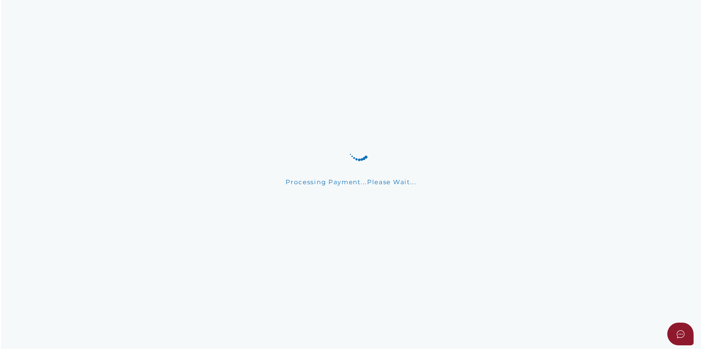
scroll to position [0, 0]
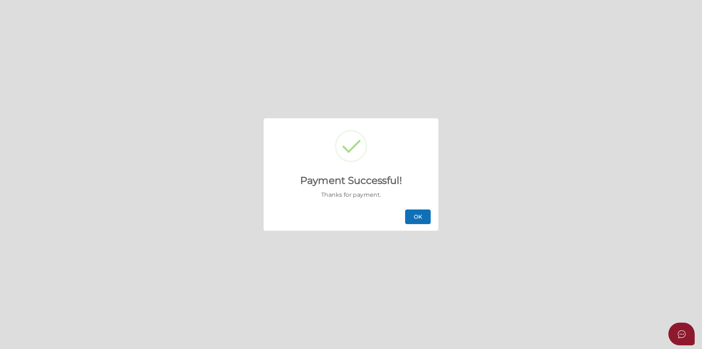
click at [413, 213] on button "OK" at bounding box center [418, 216] width 26 height 15
